Goal: Use online tool/utility

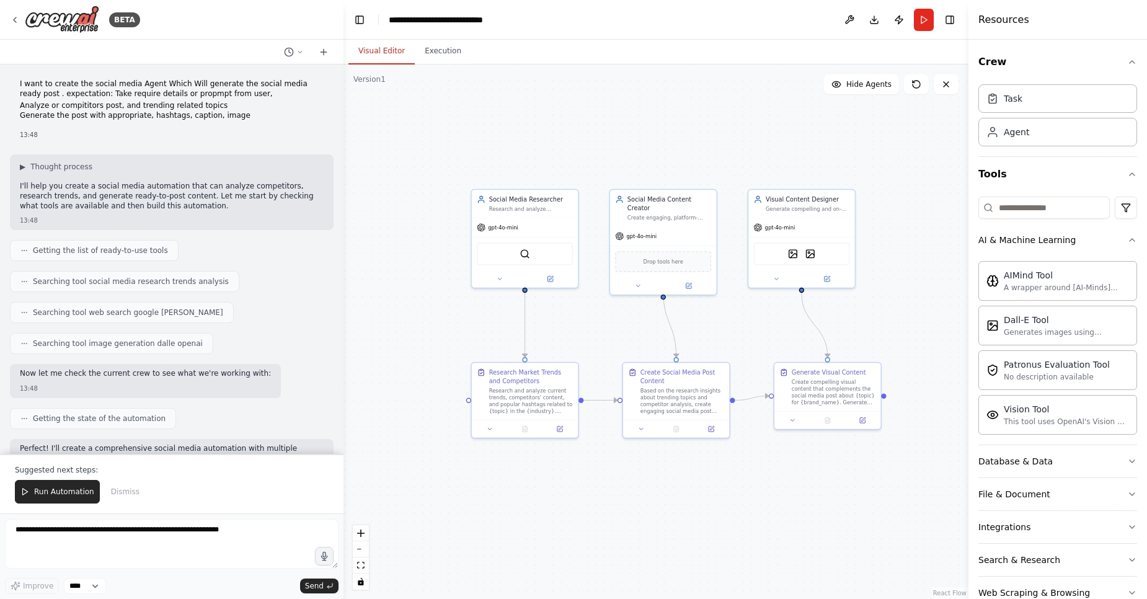
scroll to position [30, 0]
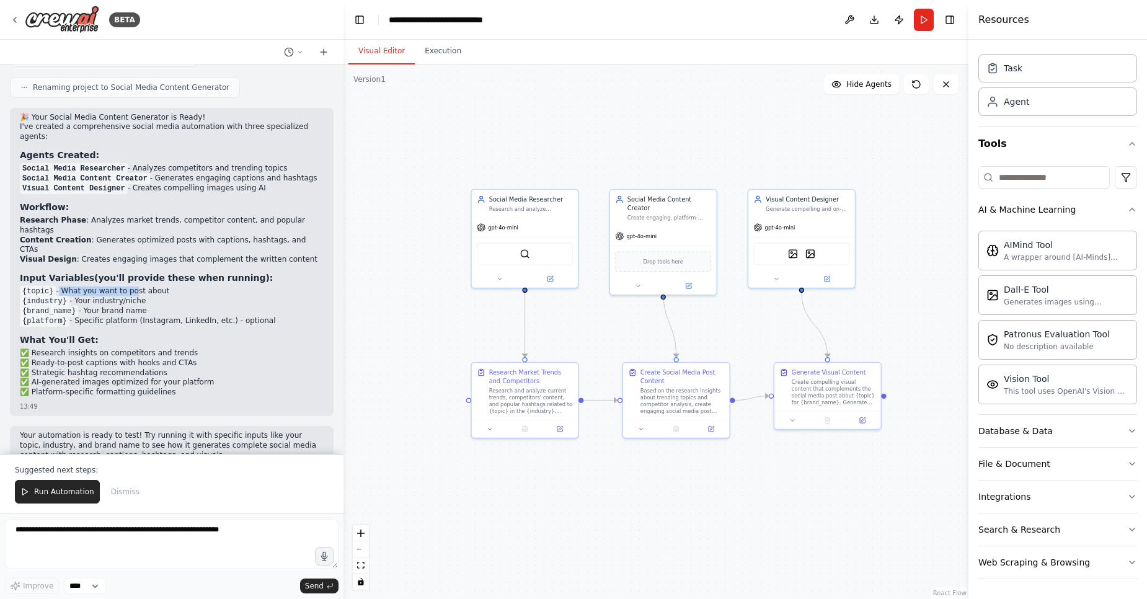
drag, startPoint x: 58, startPoint y: 252, endPoint x: 171, endPoint y: 260, distance: 112.6
click at [133, 286] on li "{topic} - What you want to post about" at bounding box center [172, 291] width 304 height 10
click at [275, 293] on div "🎉 Your Social Media Content Generator is Ready! I've created a comprehensive so…" at bounding box center [172, 256] width 304 height 287
drag, startPoint x: 144, startPoint y: 150, endPoint x: 264, endPoint y: 148, distance: 119.7
click at [264, 164] on li "Social Media Researcher - Analyzes competitors and trending topics" at bounding box center [172, 169] width 304 height 10
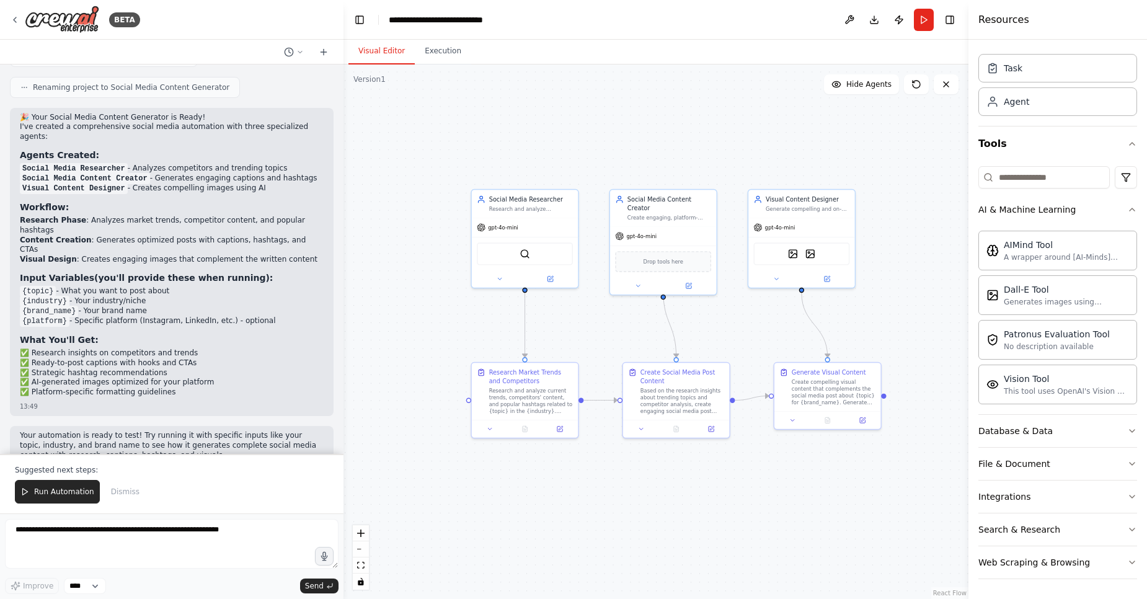
click at [273, 184] on li "Visual Content Designer - Creates compelling images using AI" at bounding box center [172, 189] width 304 height 10
click at [1104, 537] on button "Search & Research" at bounding box center [1058, 529] width 159 height 32
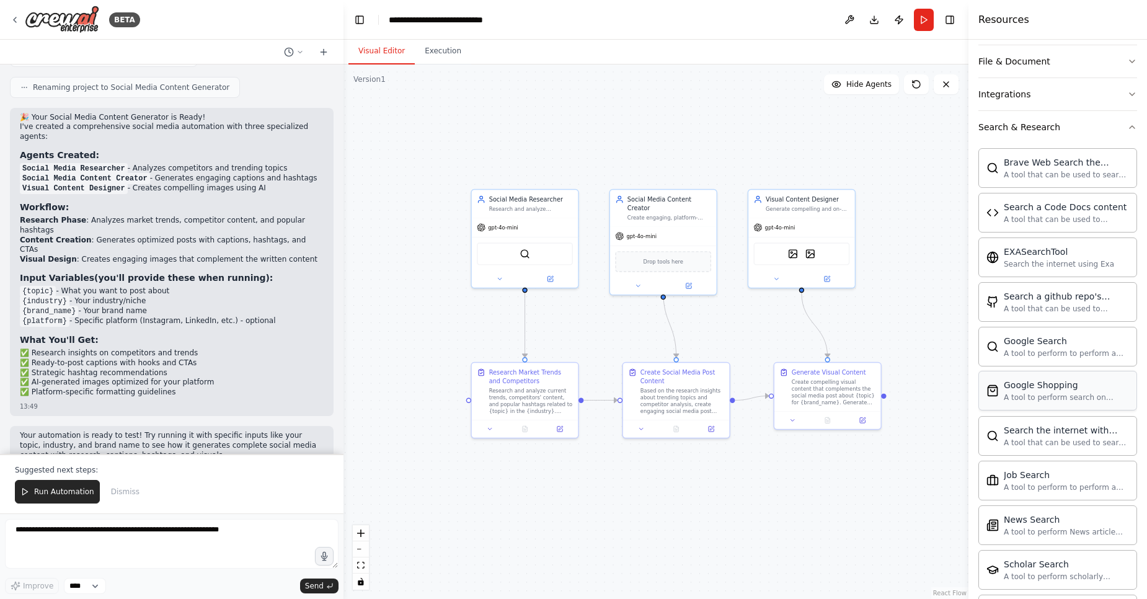
scroll to position [551, 0]
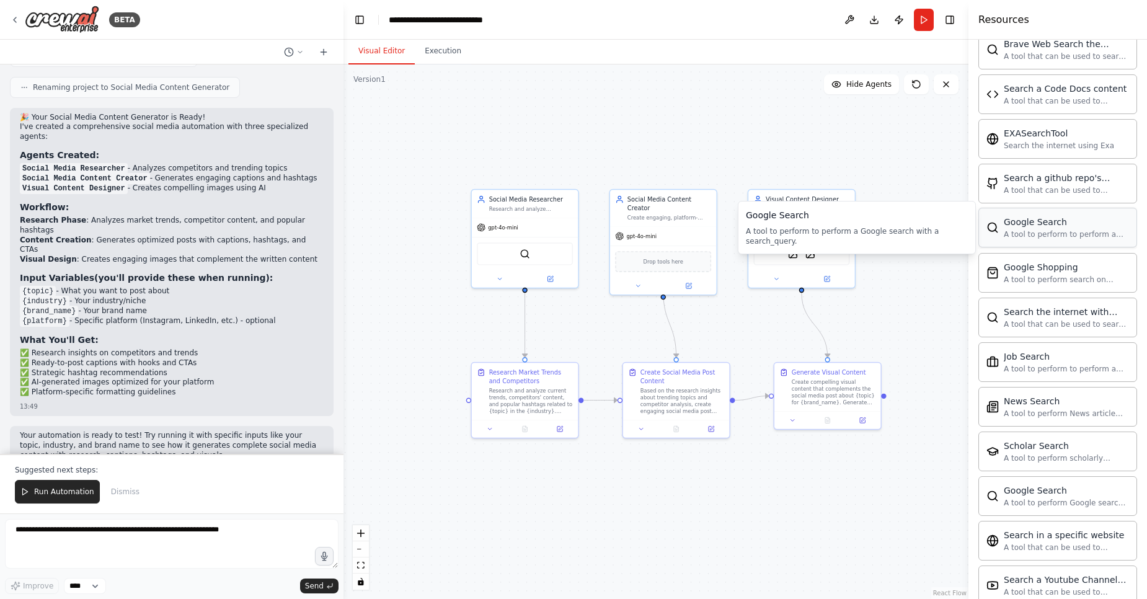
click at [1066, 233] on div "A tool to perform to perform a Google search with a search_query." at bounding box center [1066, 234] width 125 height 10
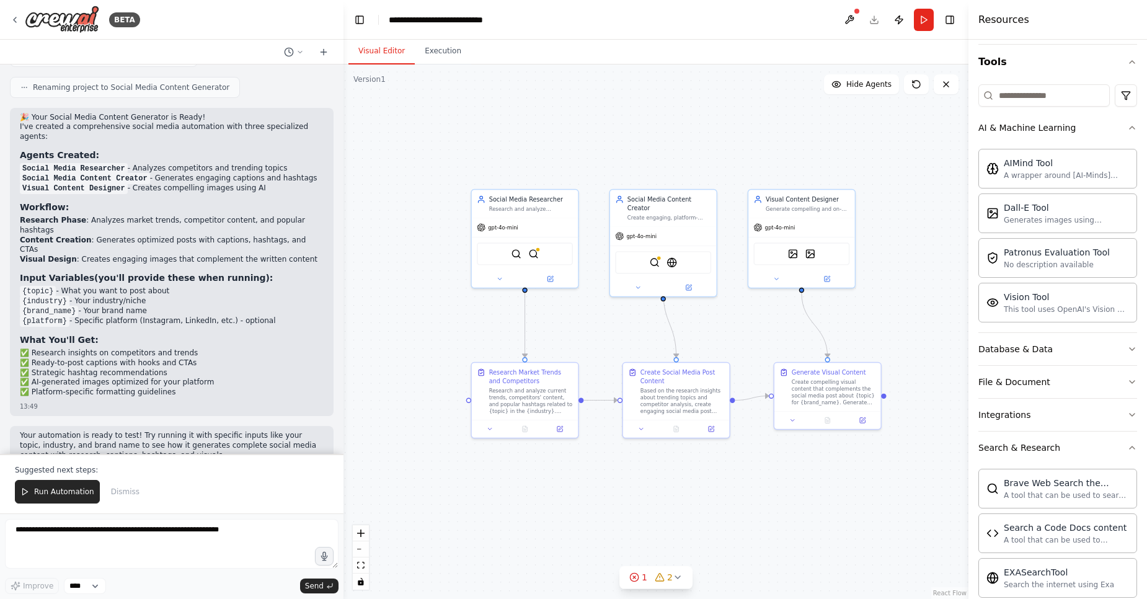
scroll to position [70, 0]
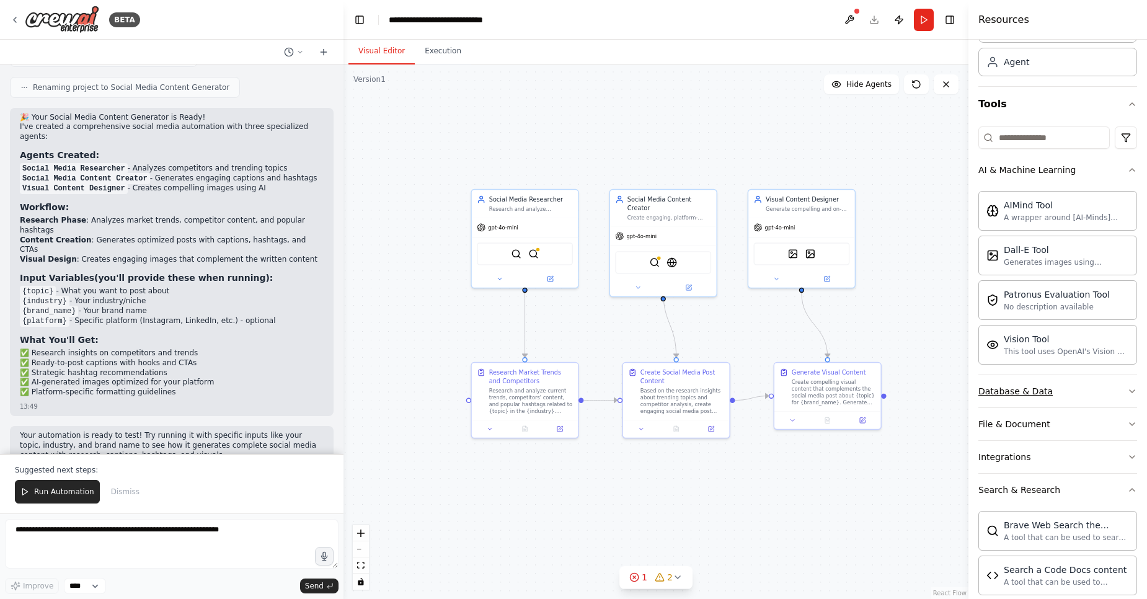
click at [1119, 386] on button "Database & Data" at bounding box center [1058, 391] width 159 height 32
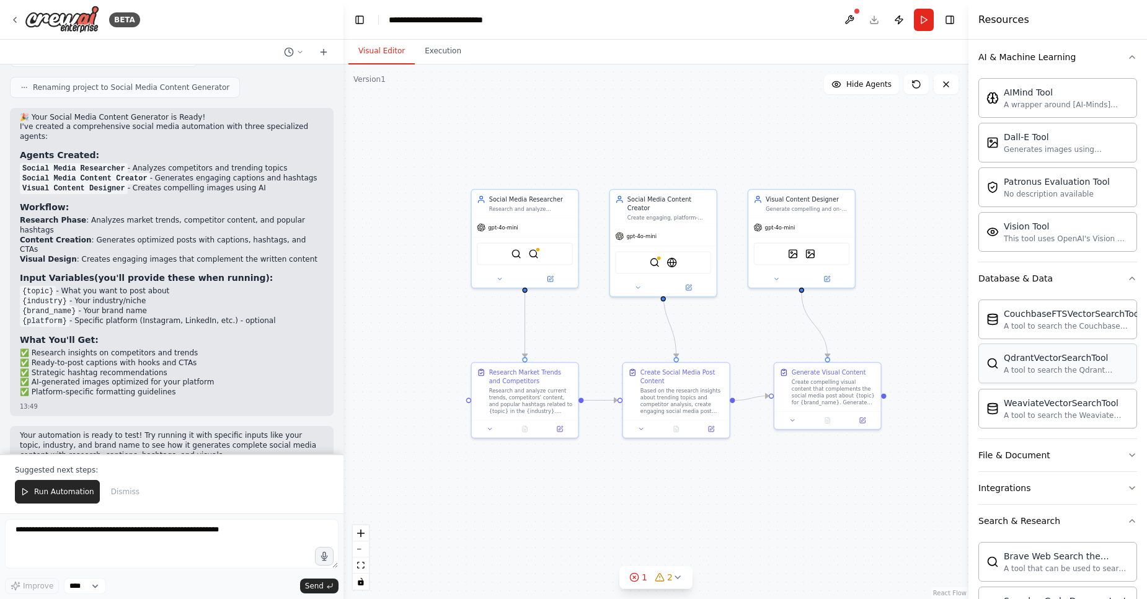
scroll to position [219, 0]
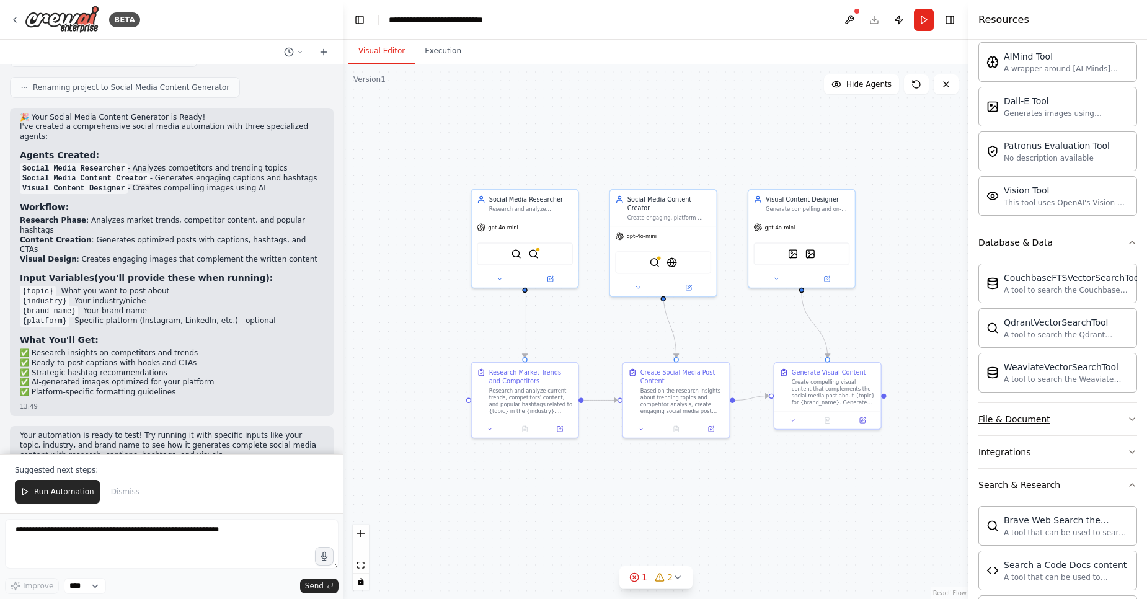
click at [1118, 425] on button "File & Document" at bounding box center [1058, 419] width 159 height 32
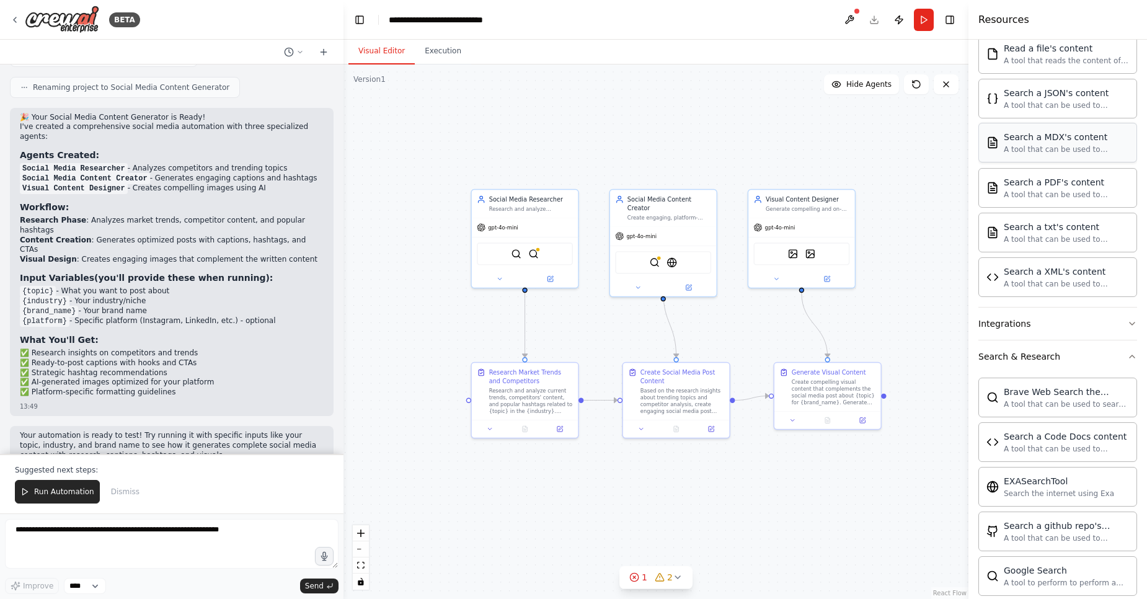
scroll to position [740, 0]
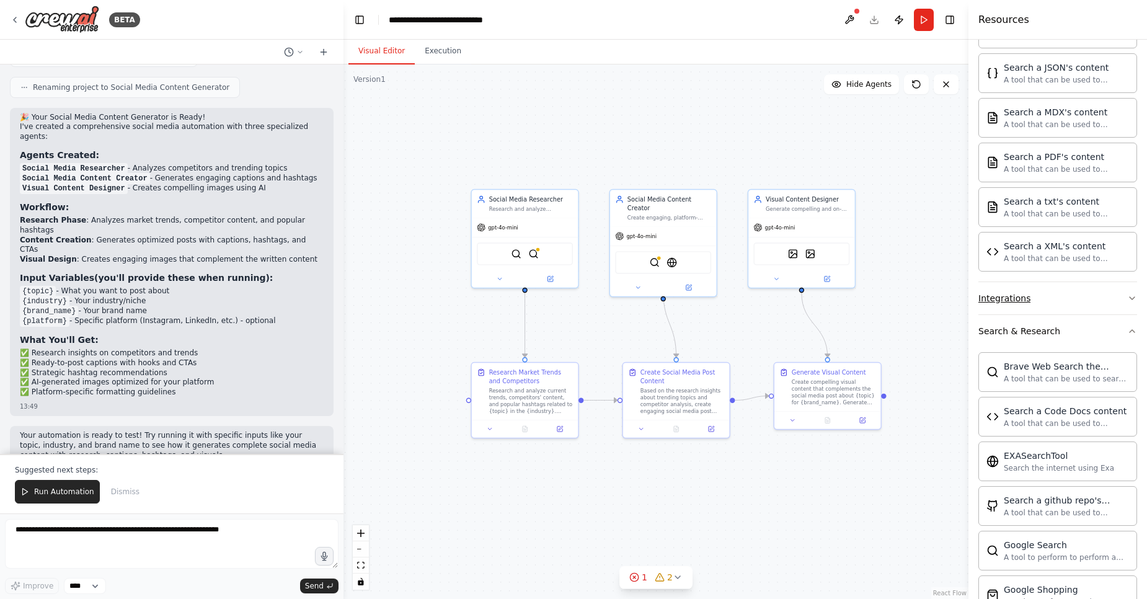
click at [1116, 298] on button "Integrations" at bounding box center [1058, 298] width 159 height 32
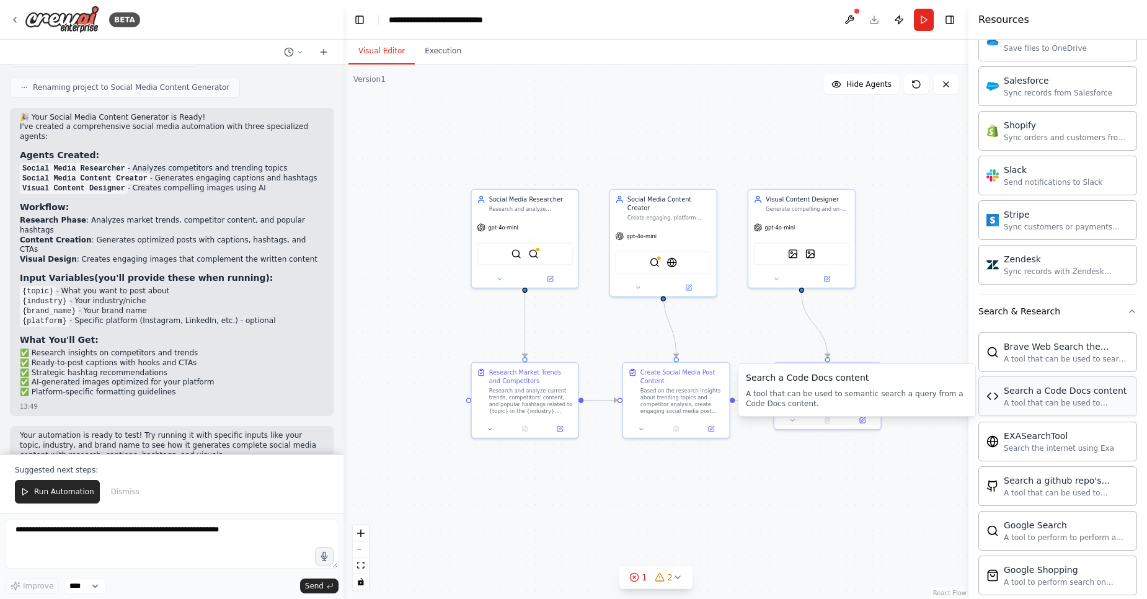
scroll to position [2124, 0]
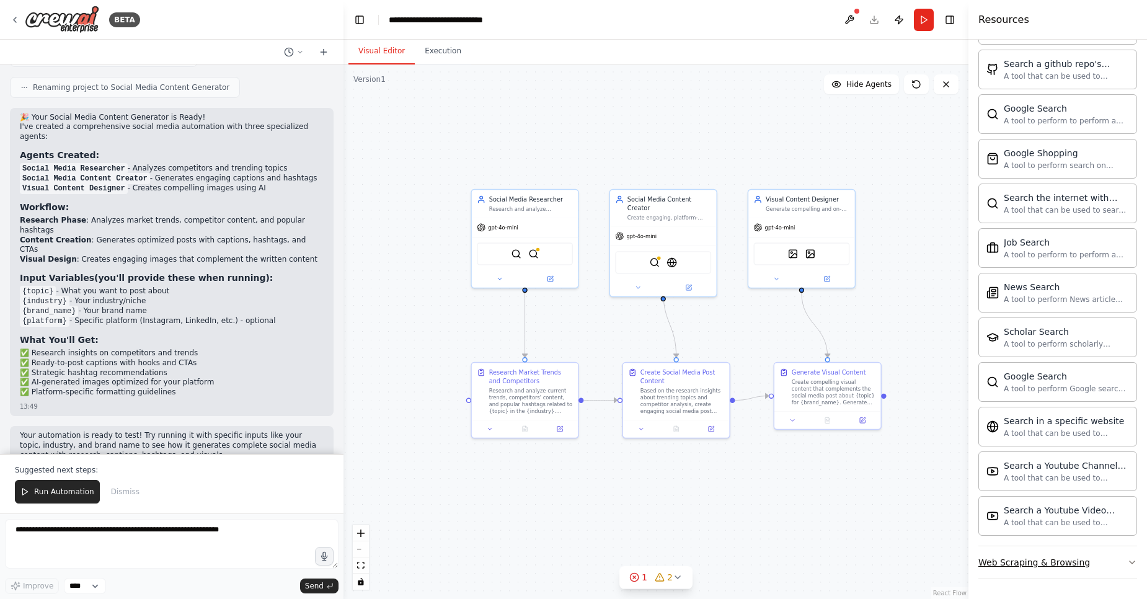
click at [1126, 570] on button "Web Scraping & Browsing" at bounding box center [1058, 562] width 159 height 32
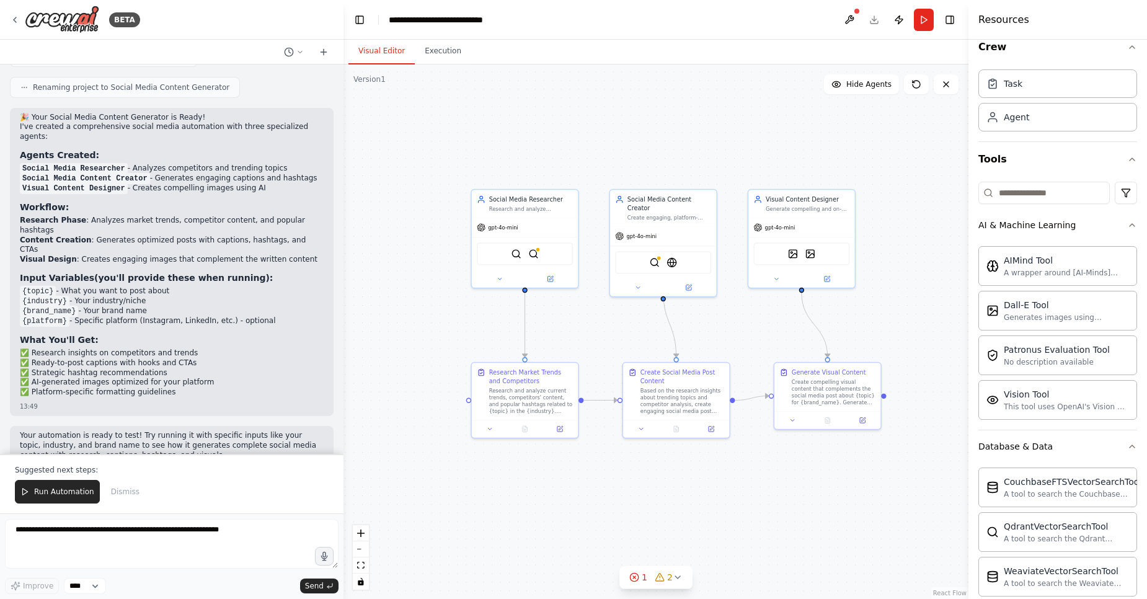
scroll to position [0, 0]
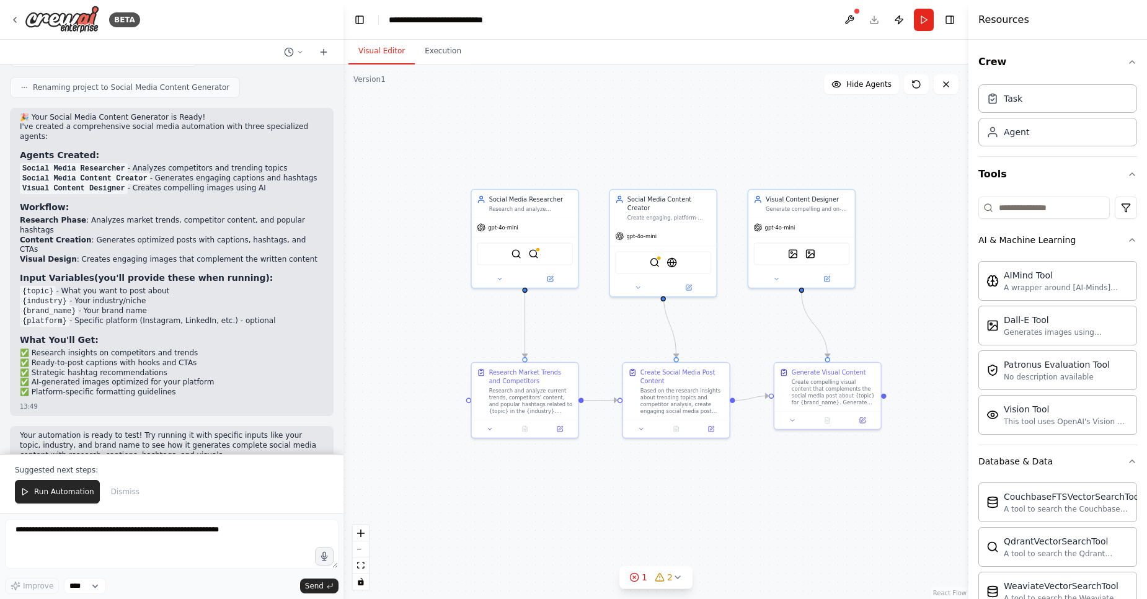
click at [876, 20] on header "**********" at bounding box center [656, 20] width 625 height 40
click at [888, 226] on div ".deletable-edge-delete-btn { width: 20px; height: 20px; border: 0px solid #ffff…" at bounding box center [656, 331] width 625 height 535
click at [637, 579] on icon at bounding box center [634, 577] width 10 height 10
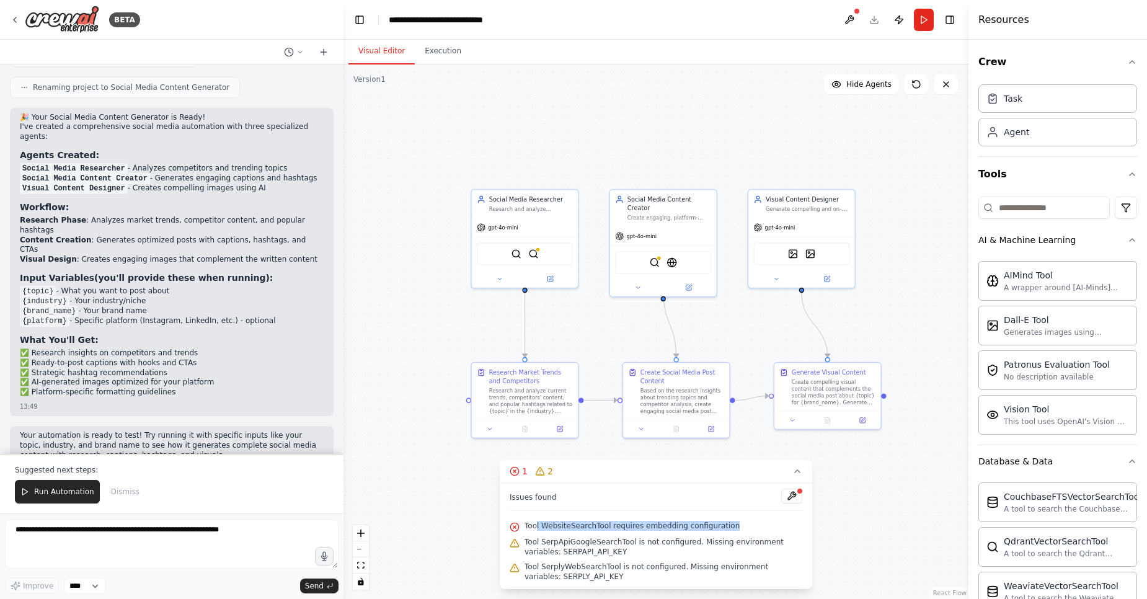
drag, startPoint x: 538, startPoint y: 529, endPoint x: 762, endPoint y: 518, distance: 224.8
click at [739, 523] on div "Tool WebsiteSearchTool requires embedding configuration" at bounding box center [656, 526] width 293 height 16
click at [794, 496] on button at bounding box center [791, 496] width 21 height 15
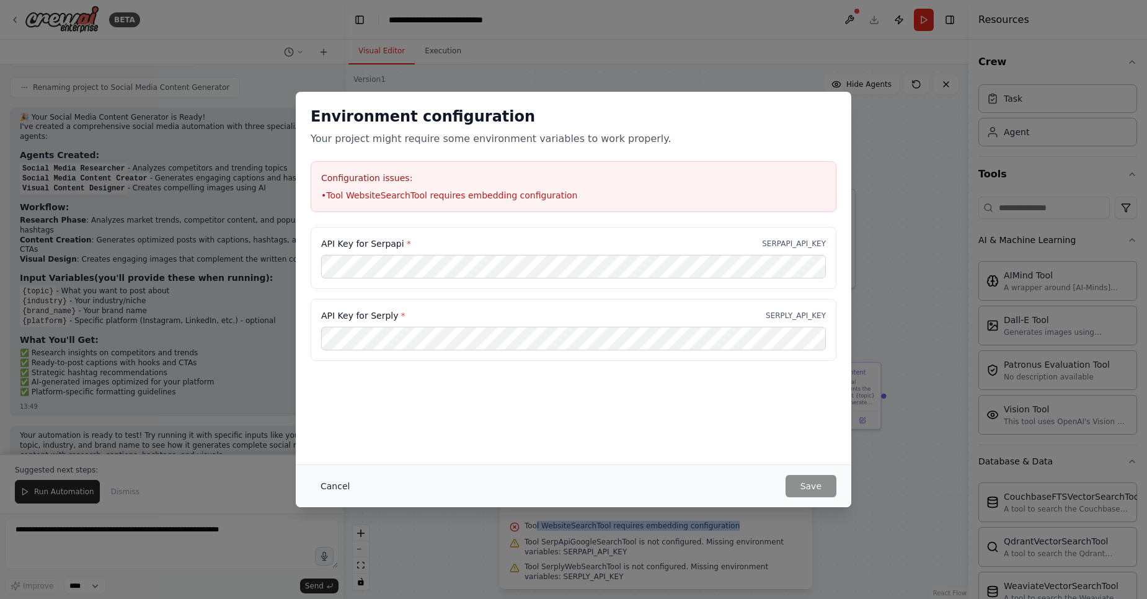
click at [331, 483] on button "Cancel" at bounding box center [335, 486] width 49 height 22
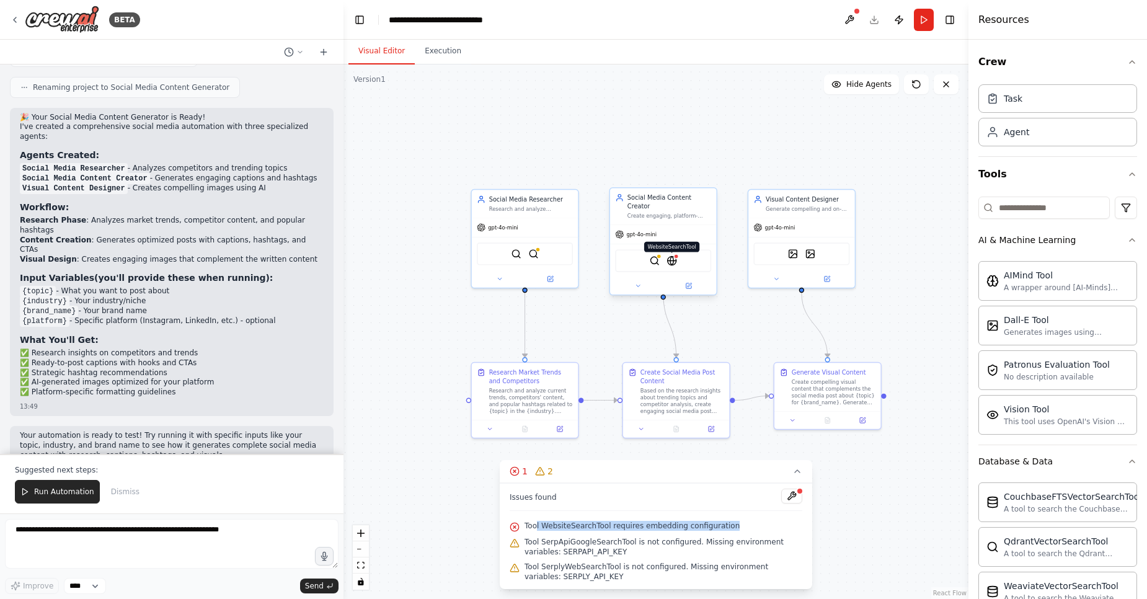
click at [675, 255] on img at bounding box center [672, 260] width 11 height 11
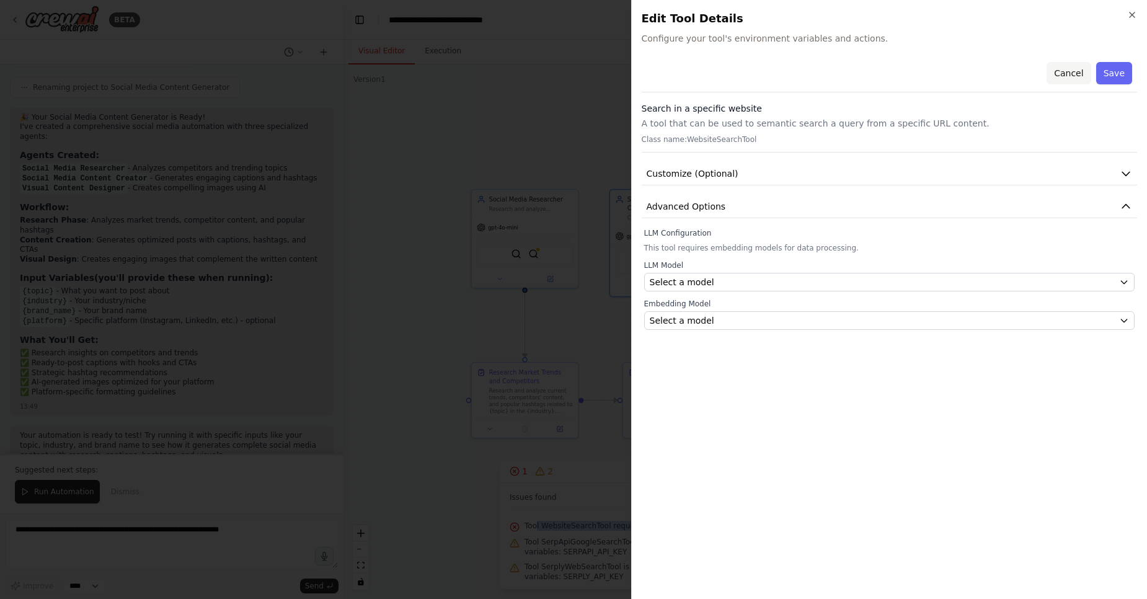
click at [1075, 74] on button "Cancel" at bounding box center [1069, 73] width 44 height 22
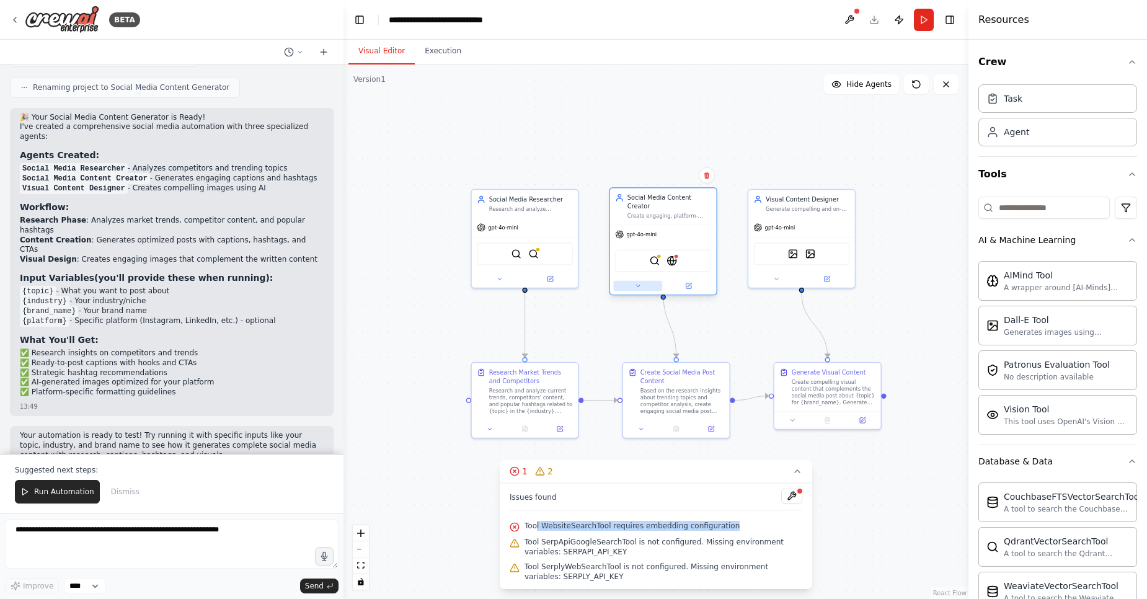
click at [636, 282] on icon at bounding box center [637, 285] width 7 height 7
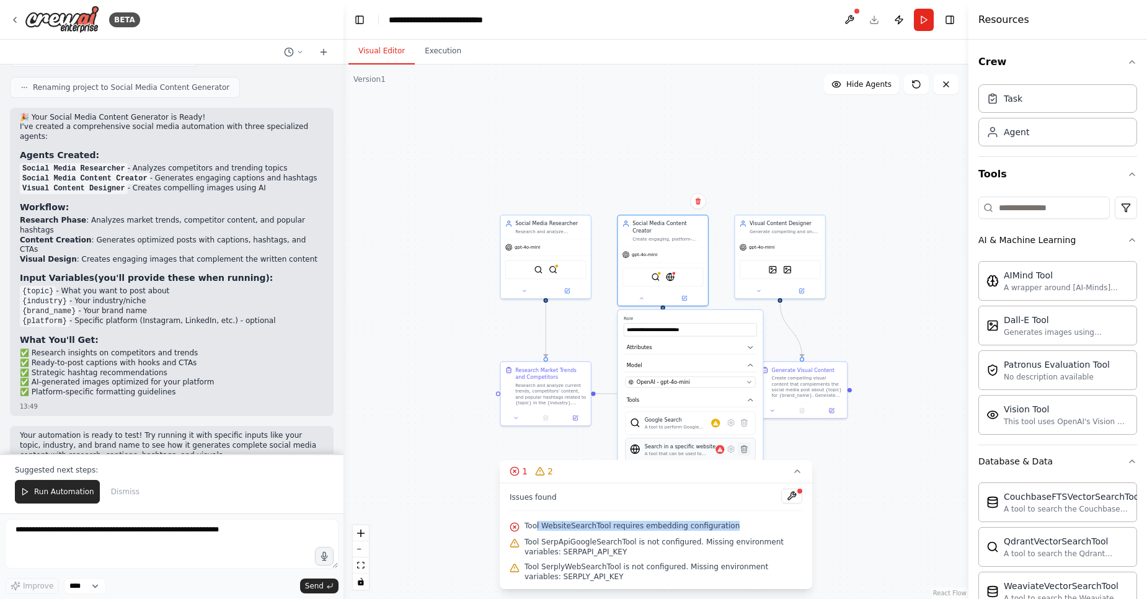
click at [745, 446] on icon at bounding box center [744, 449] width 6 height 7
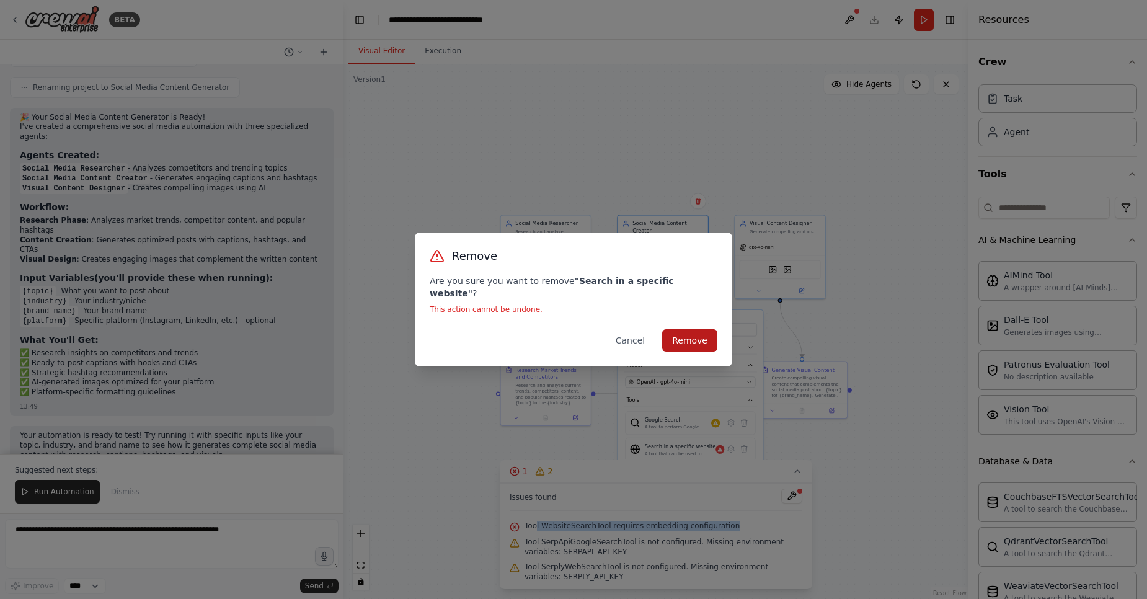
click at [696, 330] on button "Remove" at bounding box center [689, 340] width 55 height 22
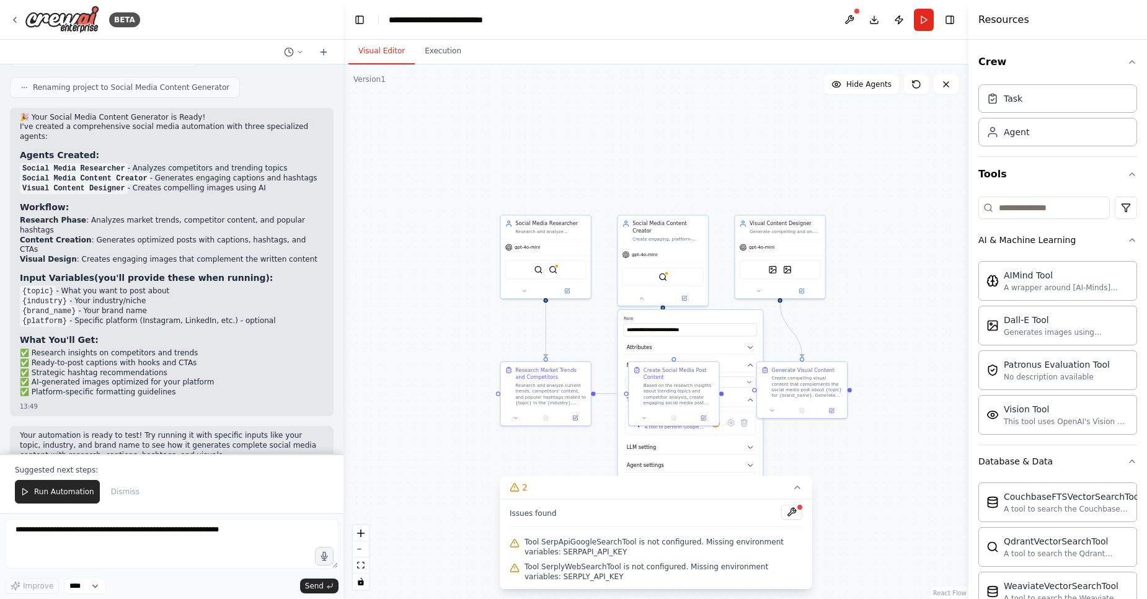
click at [849, 502] on div ".deletable-edge-delete-btn { width: 20px; height: 20px; border: 0px solid #ffff…" at bounding box center [656, 331] width 625 height 535
click at [868, 22] on button "Download" at bounding box center [874, 20] width 20 height 22
